Goal: Use online tool/utility: Utilize a website feature to perform a specific function

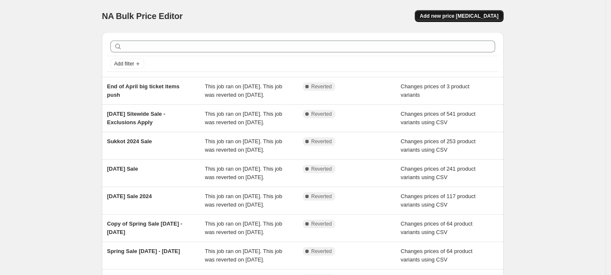
click at [457, 17] on span "Add new price [MEDICAL_DATA]" at bounding box center [459, 16] width 79 height 7
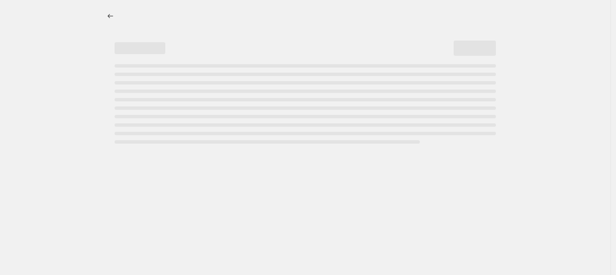
select select "percentage"
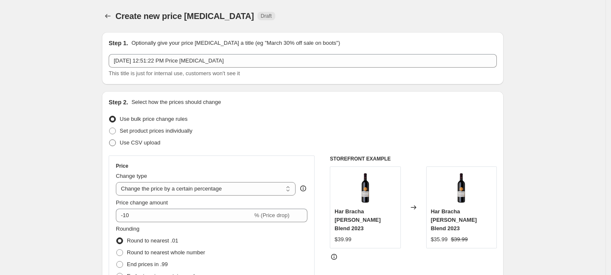
click at [121, 142] on label "Use CSV upload" at bounding box center [135, 143] width 52 height 12
click at [110, 140] on input "Use CSV upload" at bounding box center [109, 140] width 0 height 0
radio input "true"
